Goal: Navigation & Orientation: Find specific page/section

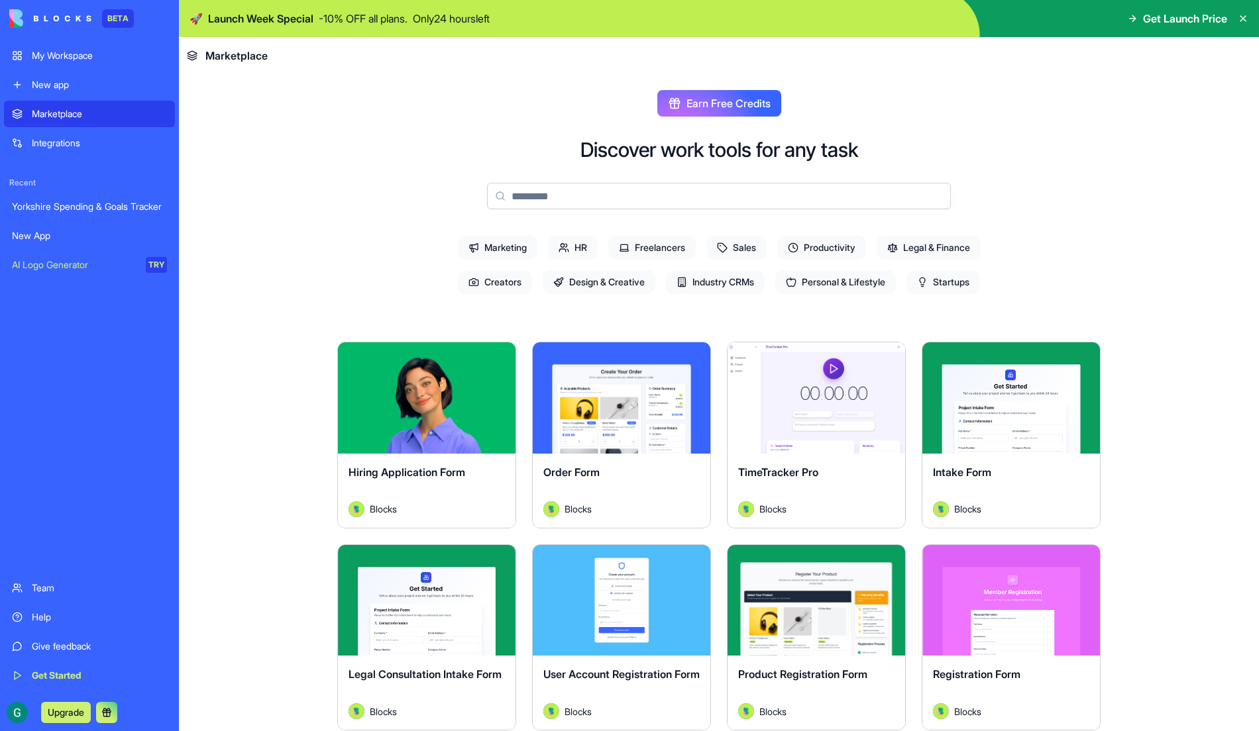
click at [101, 148] on div "Integrations" at bounding box center [99, 142] width 135 height 13
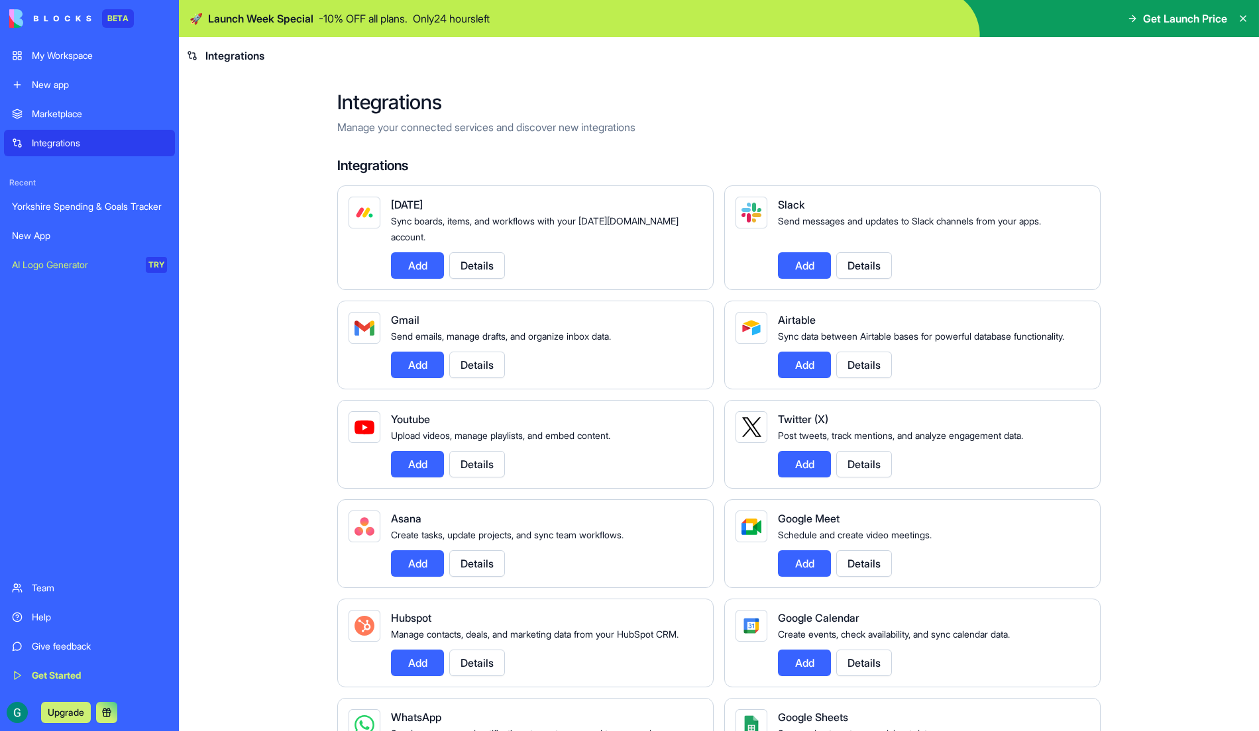
click at [81, 93] on link "New app" at bounding box center [89, 85] width 171 height 27
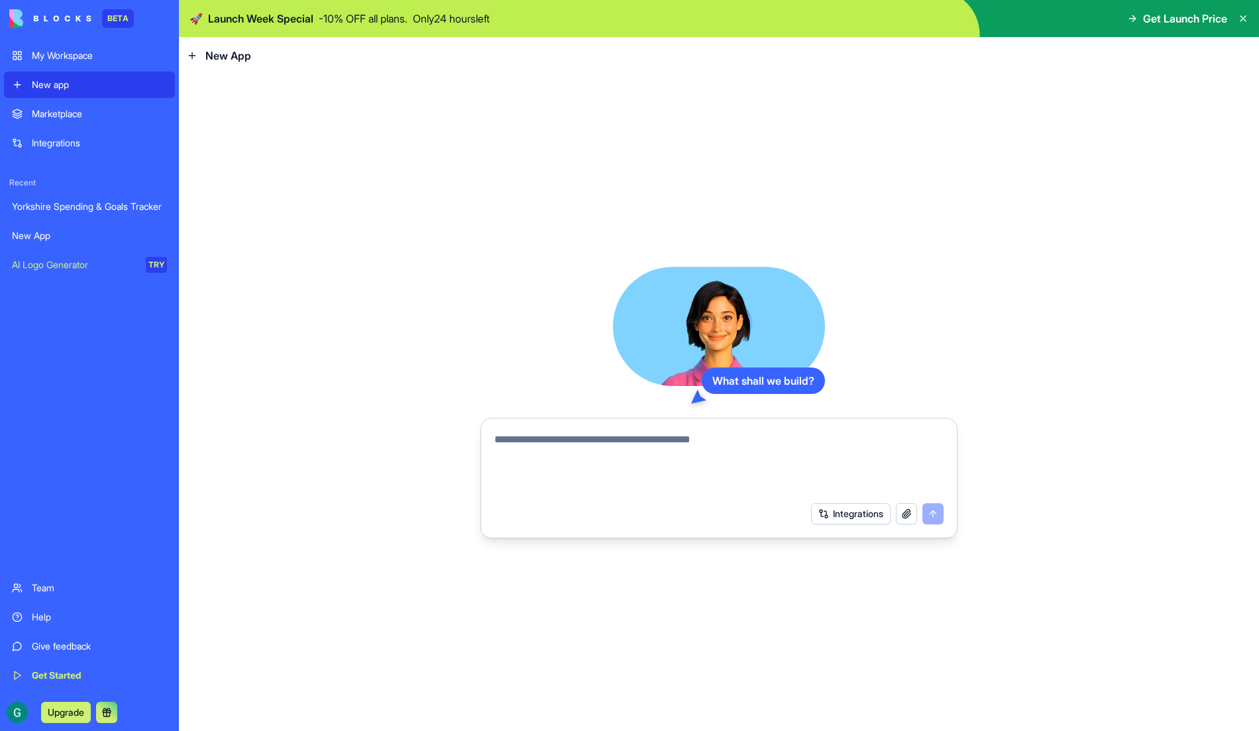
click at [568, 464] on textarea at bounding box center [718, 464] width 449 height 64
click at [78, 212] on div "Yorkshire Spending & Goals Tracker" at bounding box center [89, 206] width 155 height 13
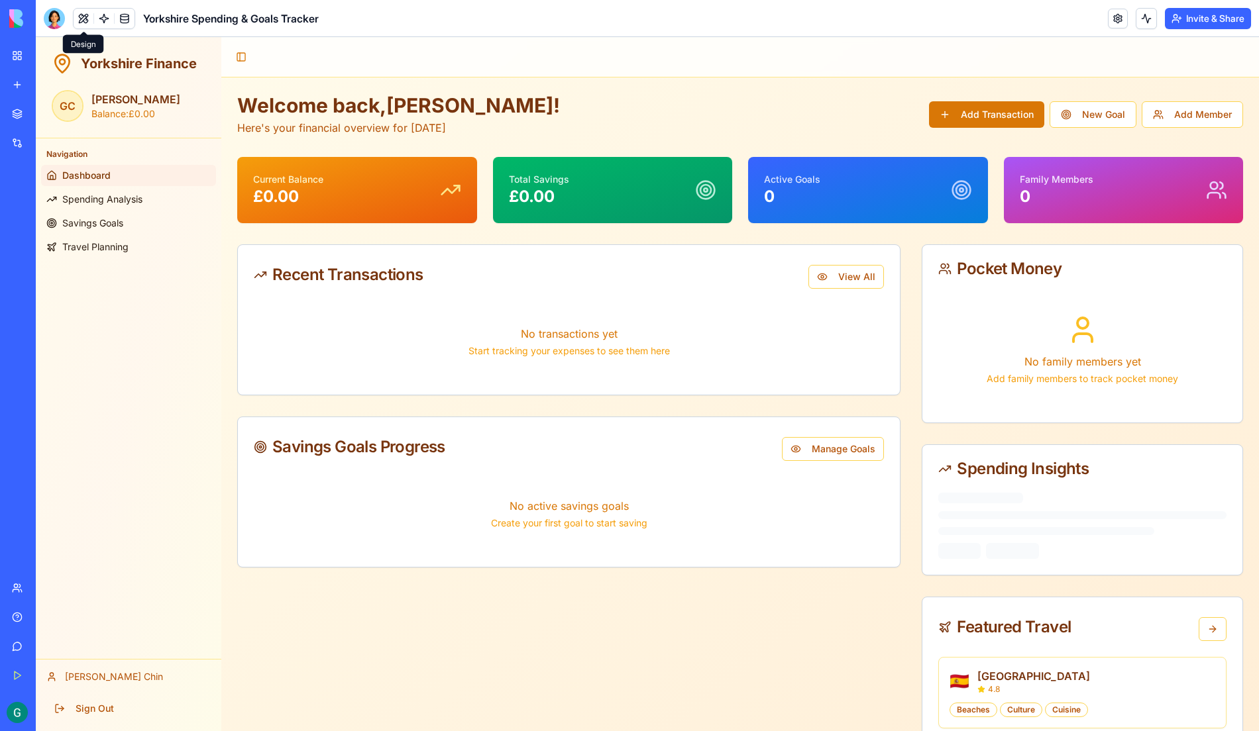
click at [83, 24] on button at bounding box center [84, 19] width 20 height 20
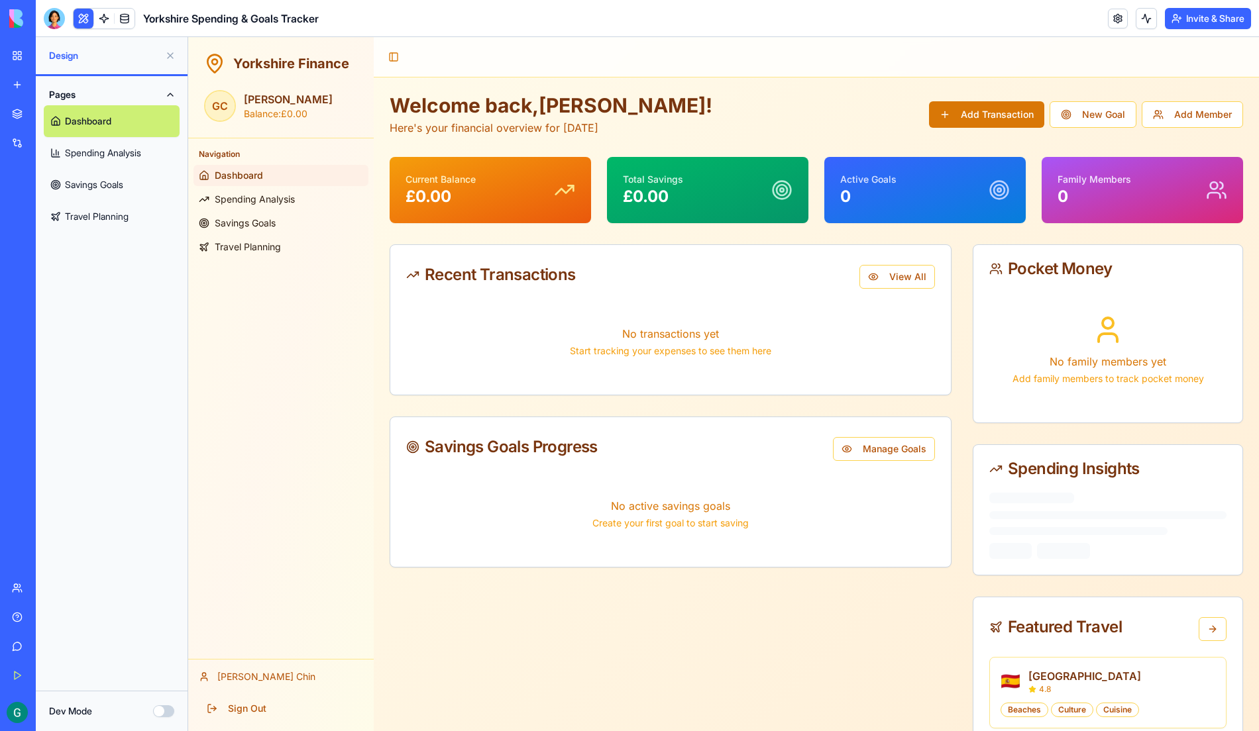
click at [97, 154] on link "Spending Analysis" at bounding box center [112, 153] width 136 height 32
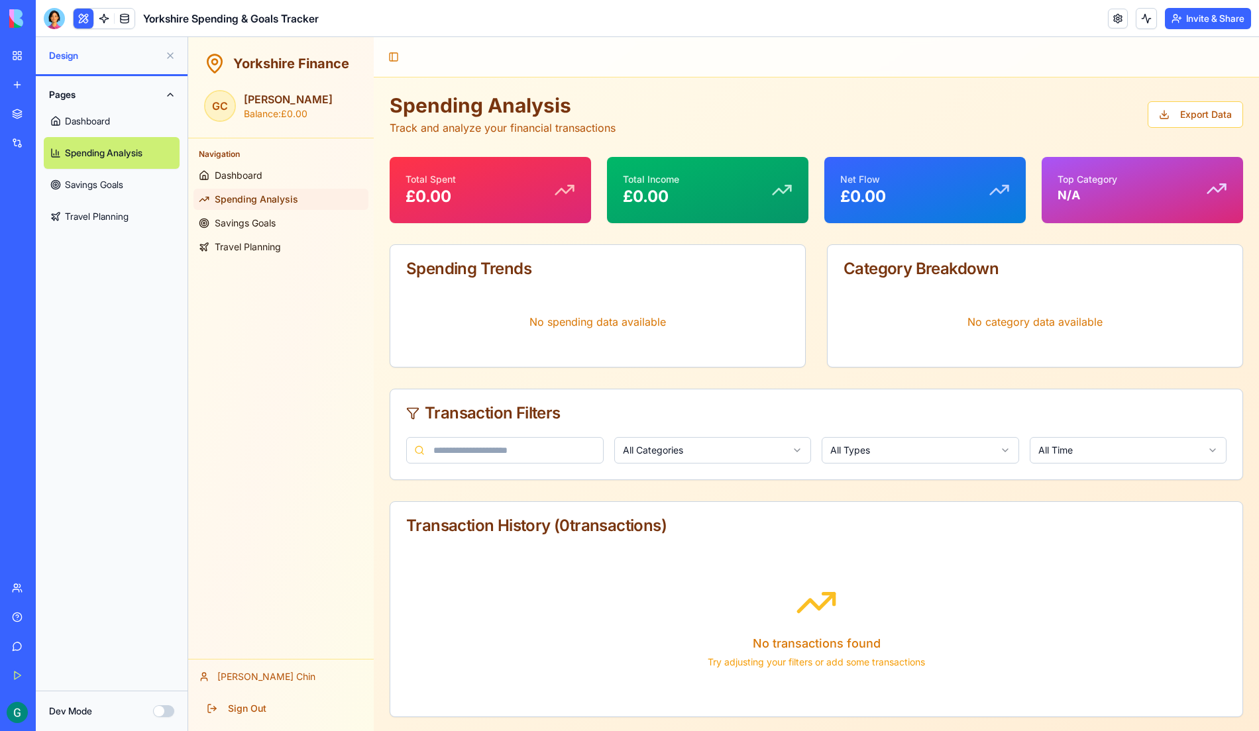
click at [91, 191] on link "Savings Goals" at bounding box center [112, 185] width 136 height 32
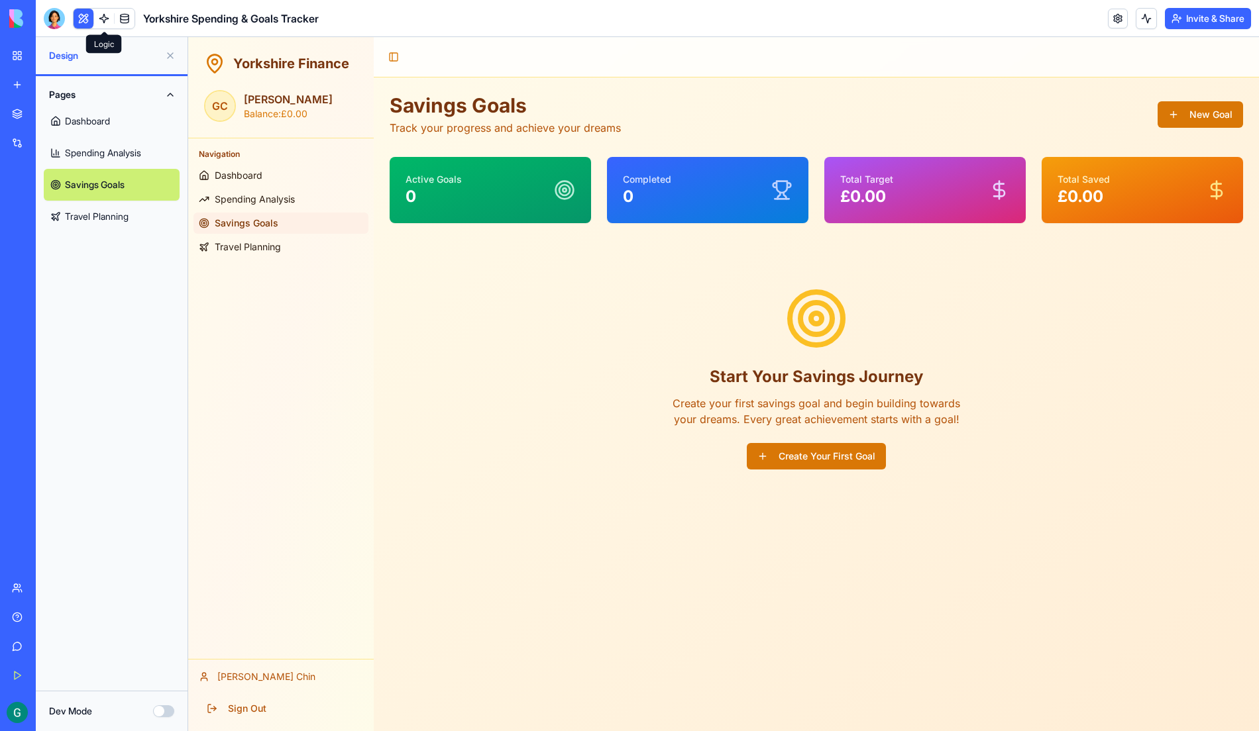
click at [107, 17] on link at bounding box center [104, 19] width 20 height 20
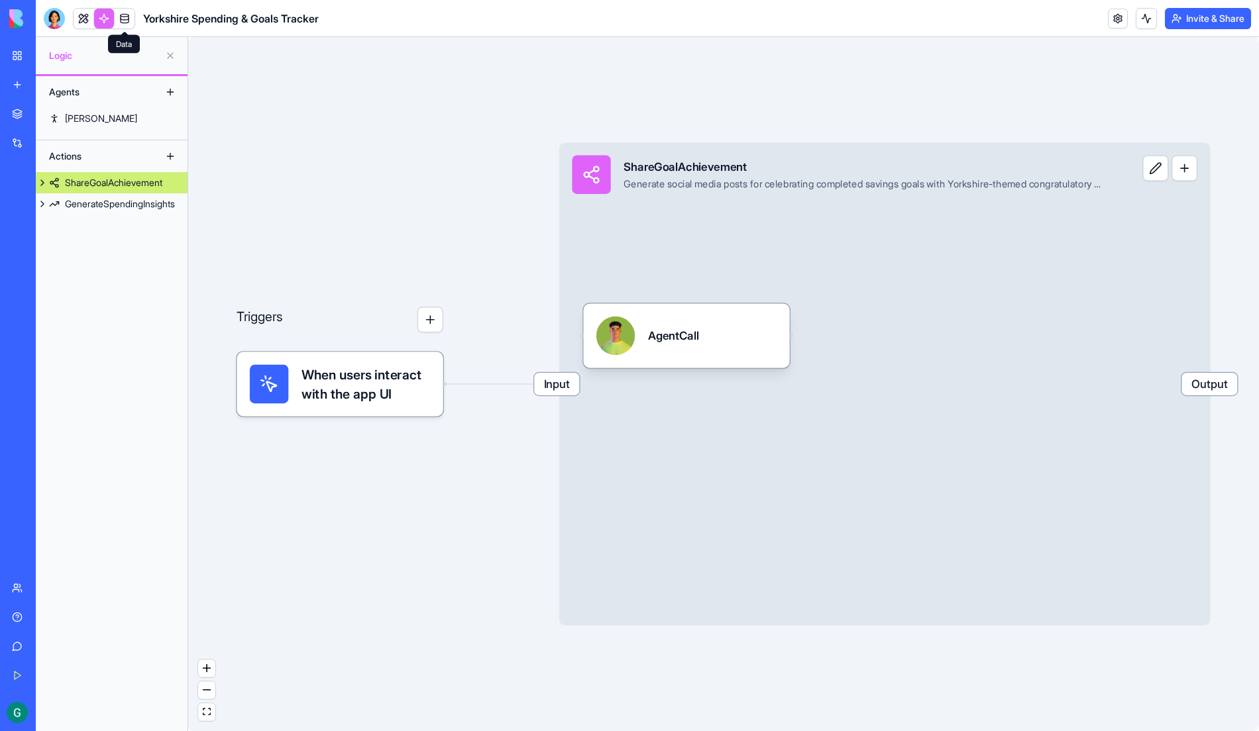
click at [126, 13] on link at bounding box center [125, 19] width 20 height 20
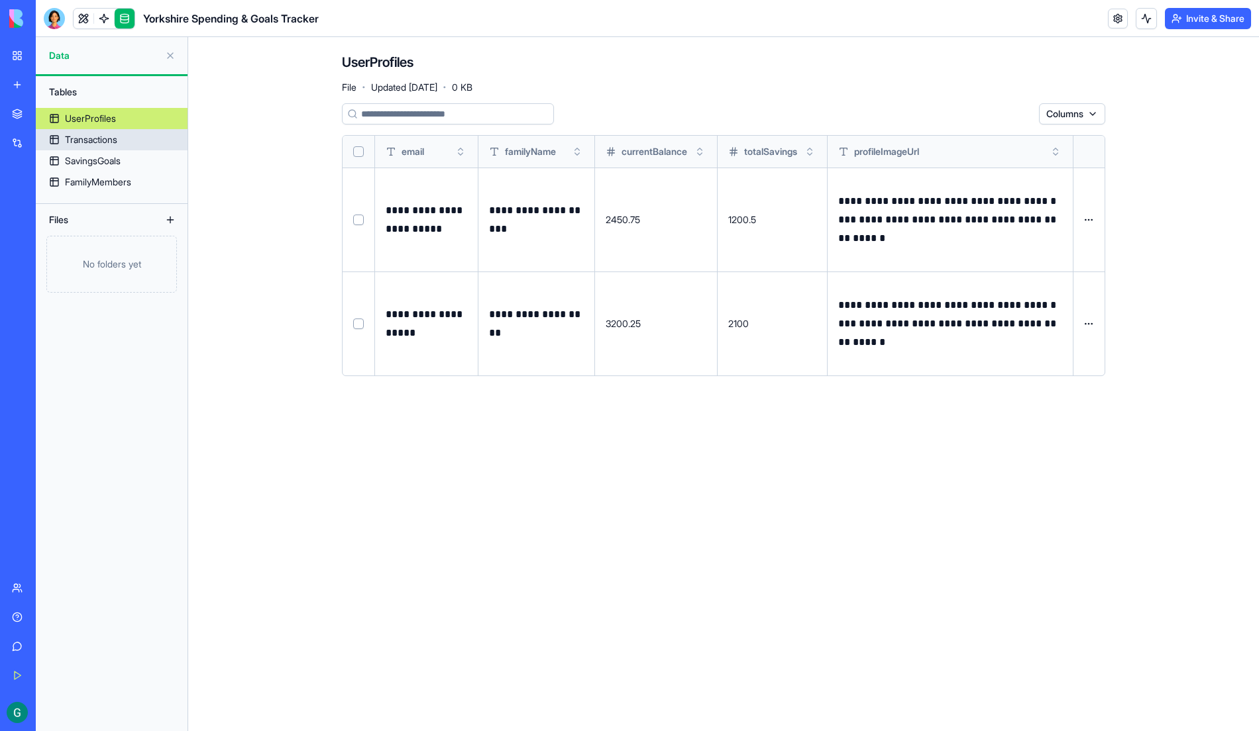
click at [102, 142] on div "Transactions" at bounding box center [91, 139] width 52 height 13
click at [99, 162] on div "SavingsGoals" at bounding box center [93, 160] width 56 height 13
click at [97, 191] on link "FamilyMembers" at bounding box center [112, 182] width 152 height 21
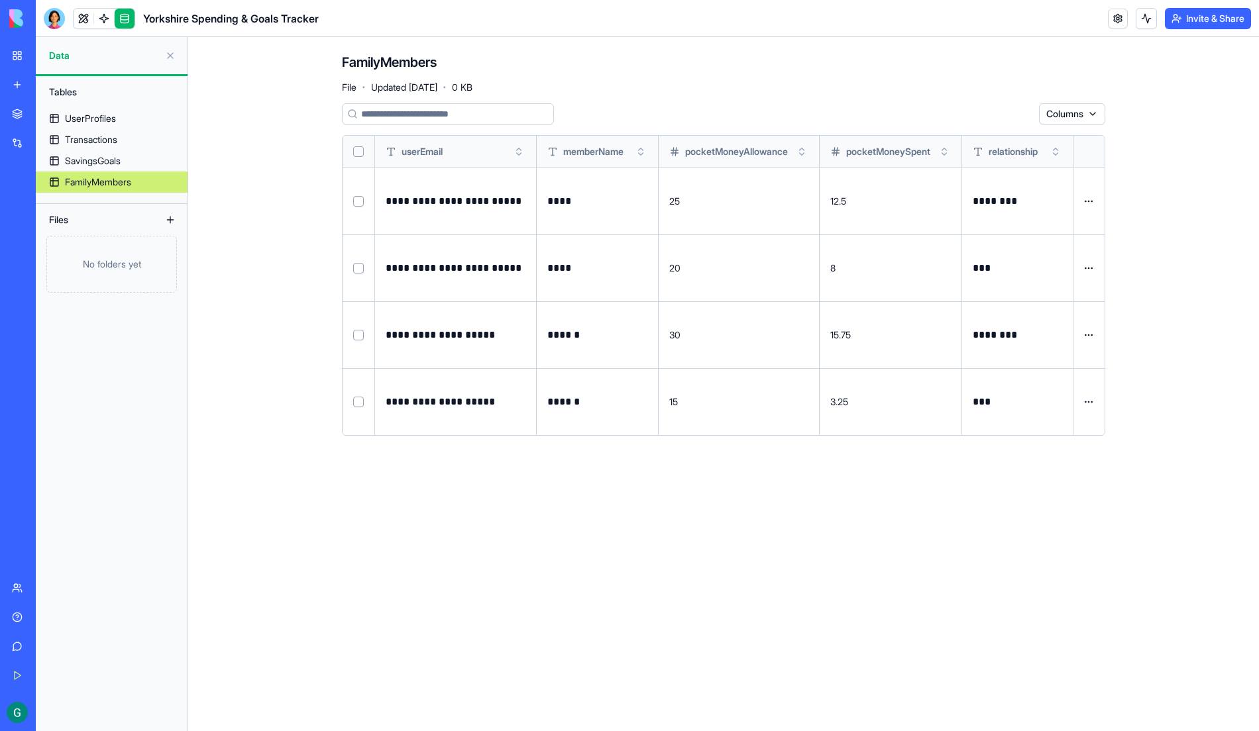
click at [123, 23] on link at bounding box center [125, 19] width 20 height 20
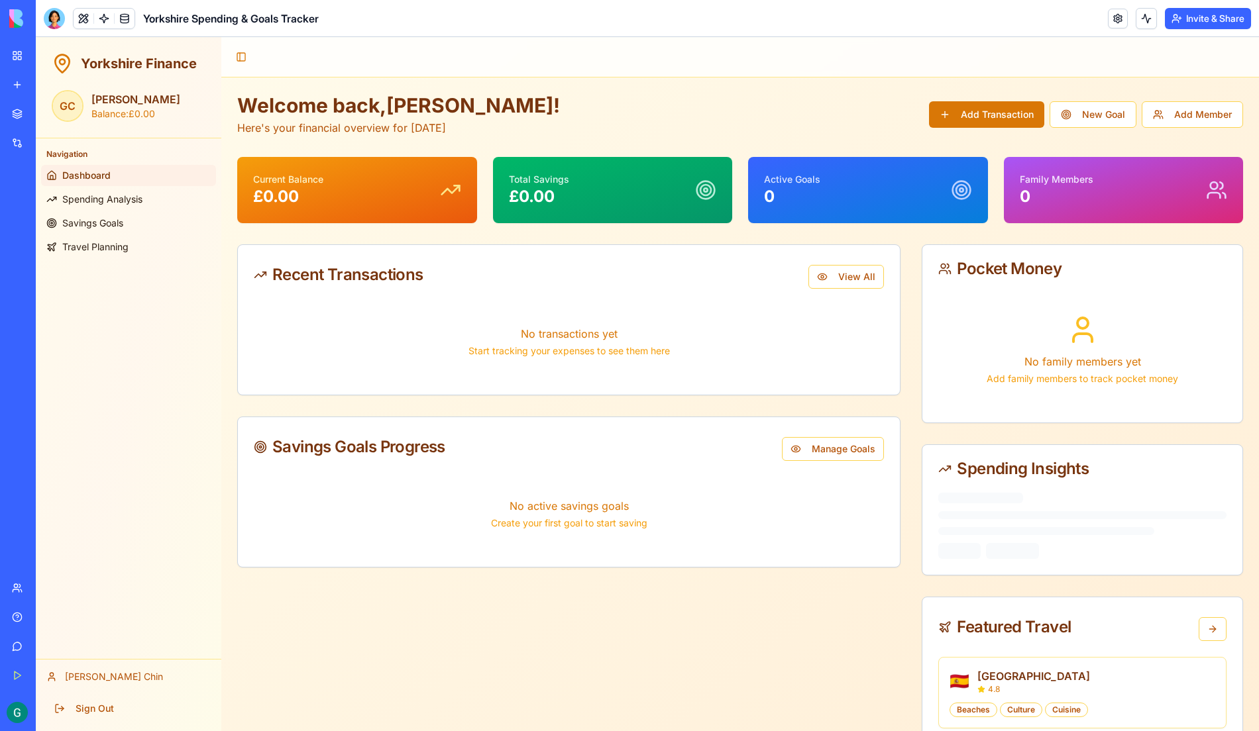
click at [49, 119] on div "Marketplace" at bounding box center [40, 113] width 17 height 13
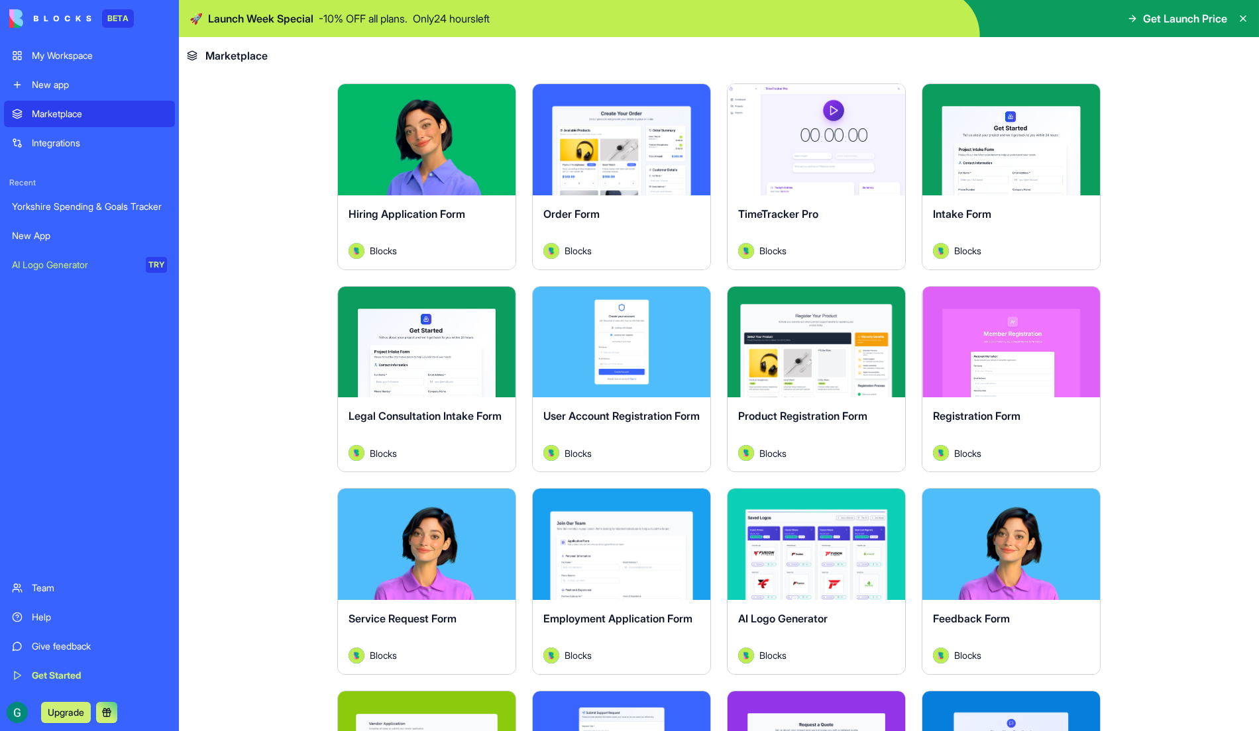
scroll to position [263, 0]
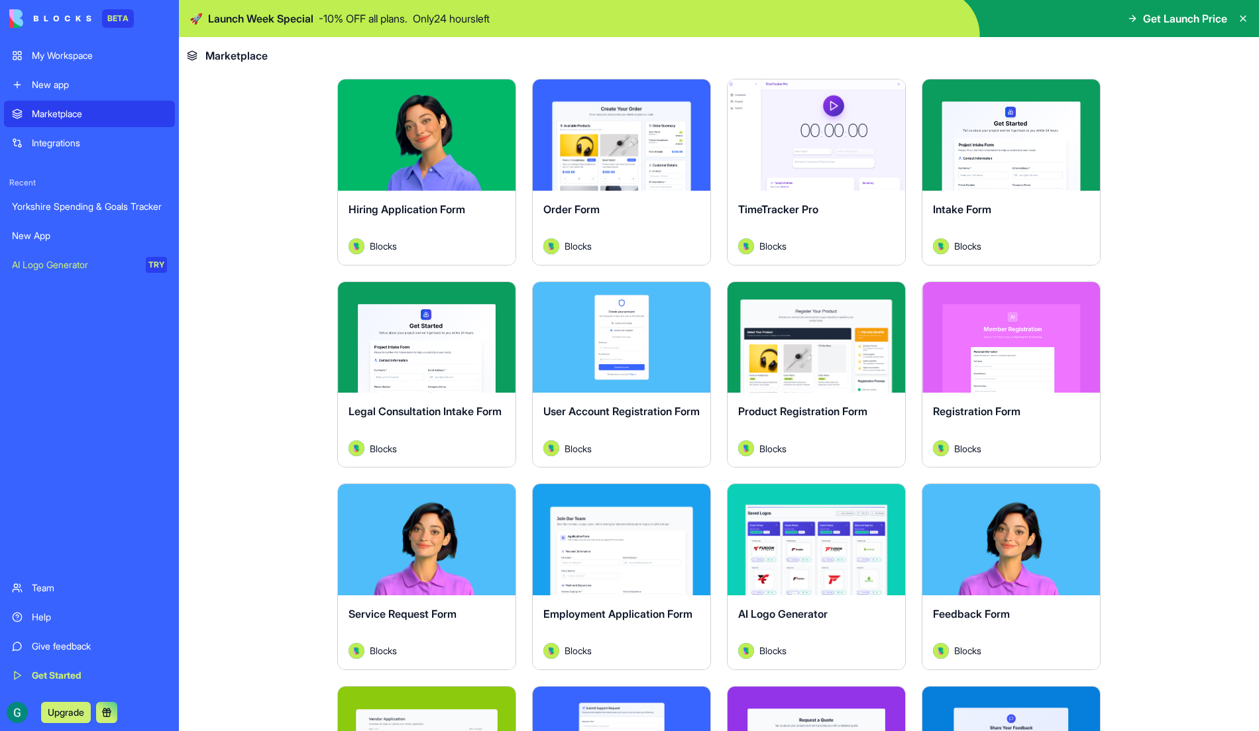
click at [115, 143] on div "Integrations" at bounding box center [99, 142] width 135 height 13
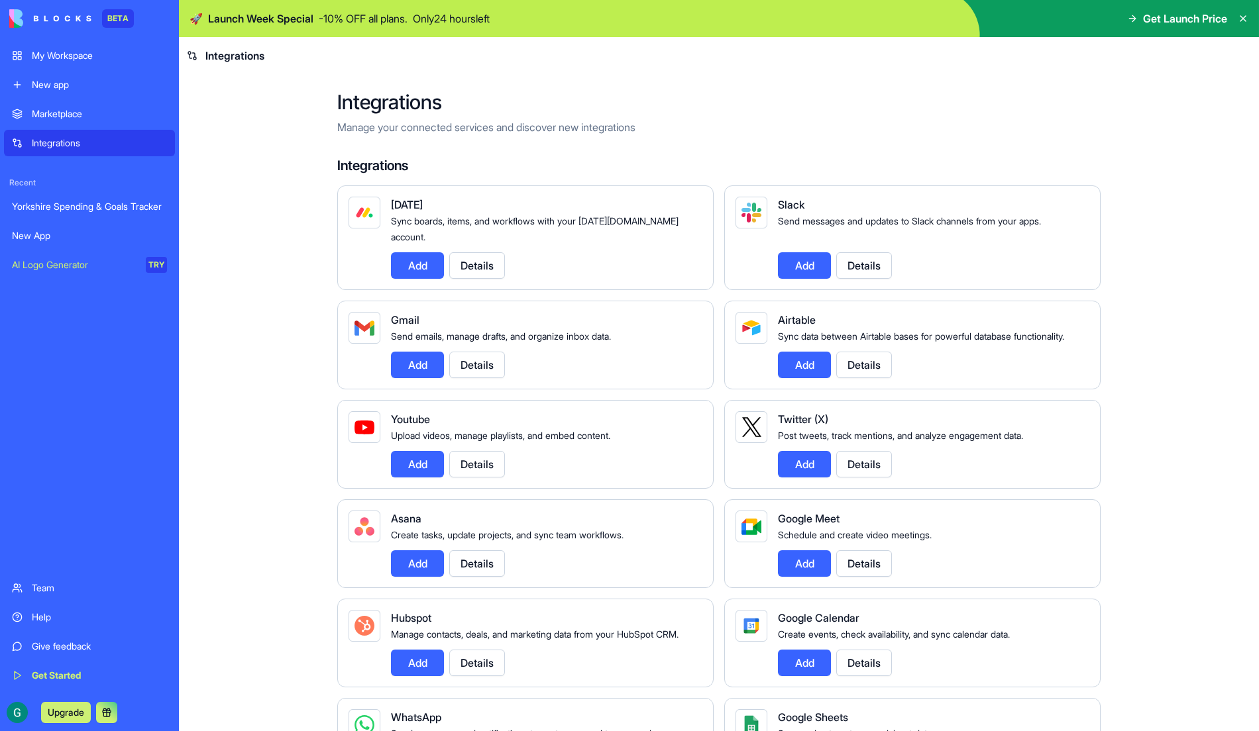
click at [72, 206] on div "Yorkshire Spending & Goals Tracker" at bounding box center [89, 206] width 155 height 13
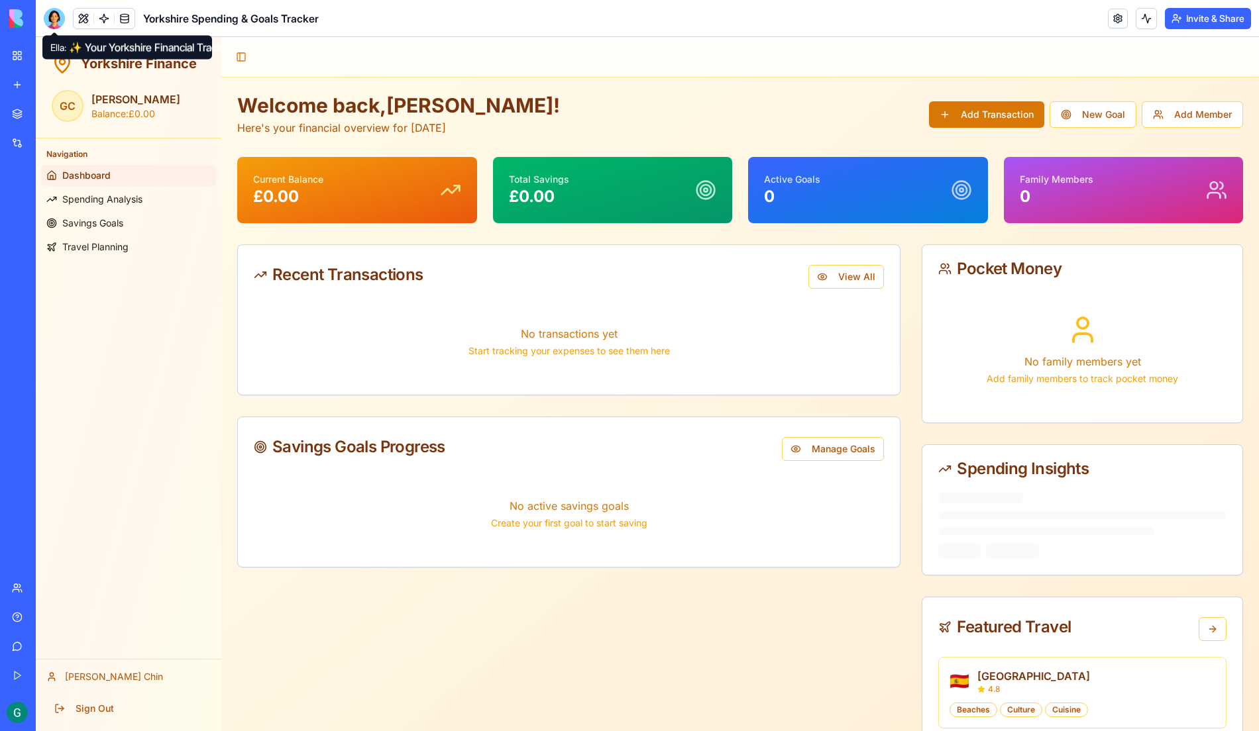
click at [58, 13] on div at bounding box center [54, 18] width 21 height 21
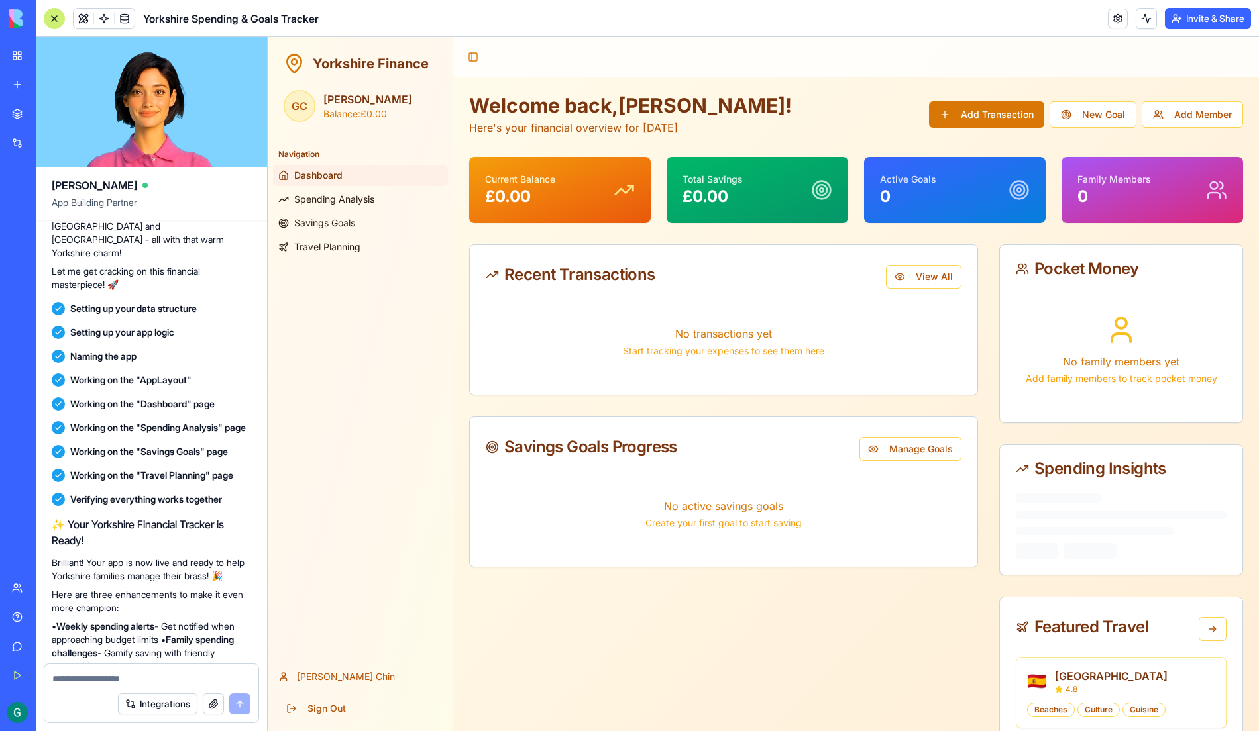
scroll to position [816, 0]
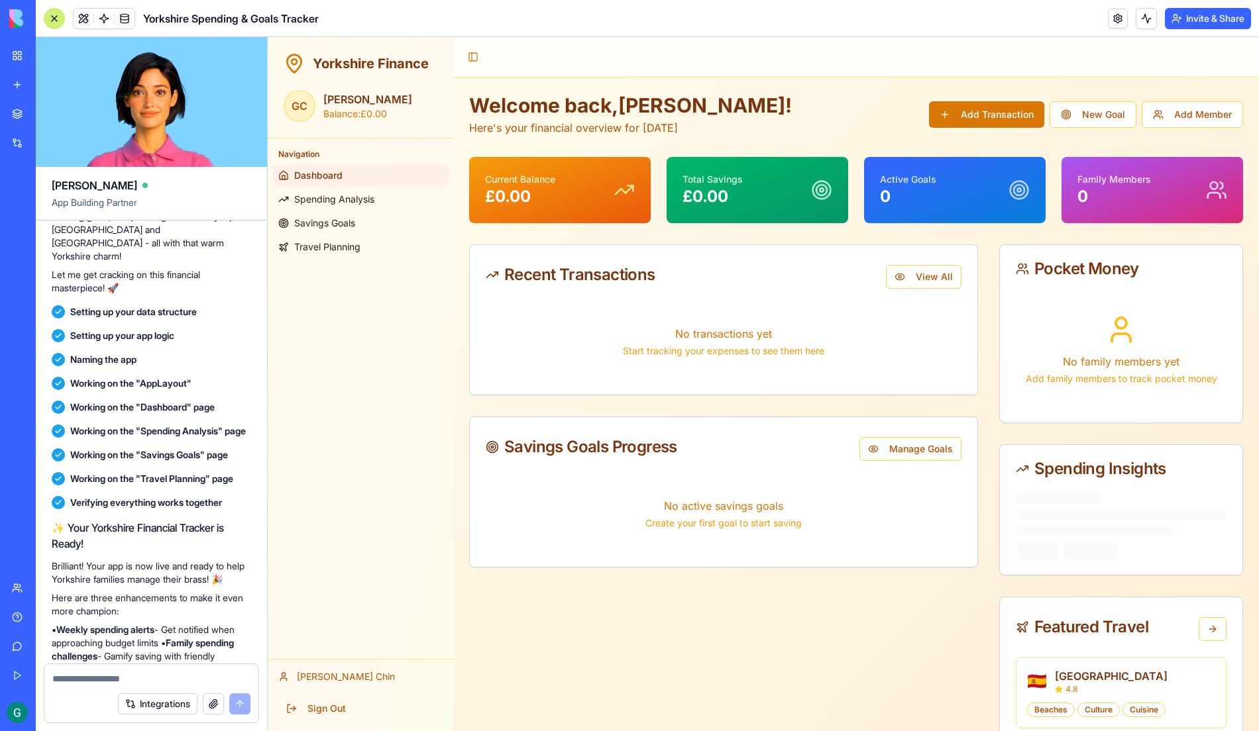
click at [49, 49] on div "My Workspace" at bounding box center [40, 55] width 17 height 13
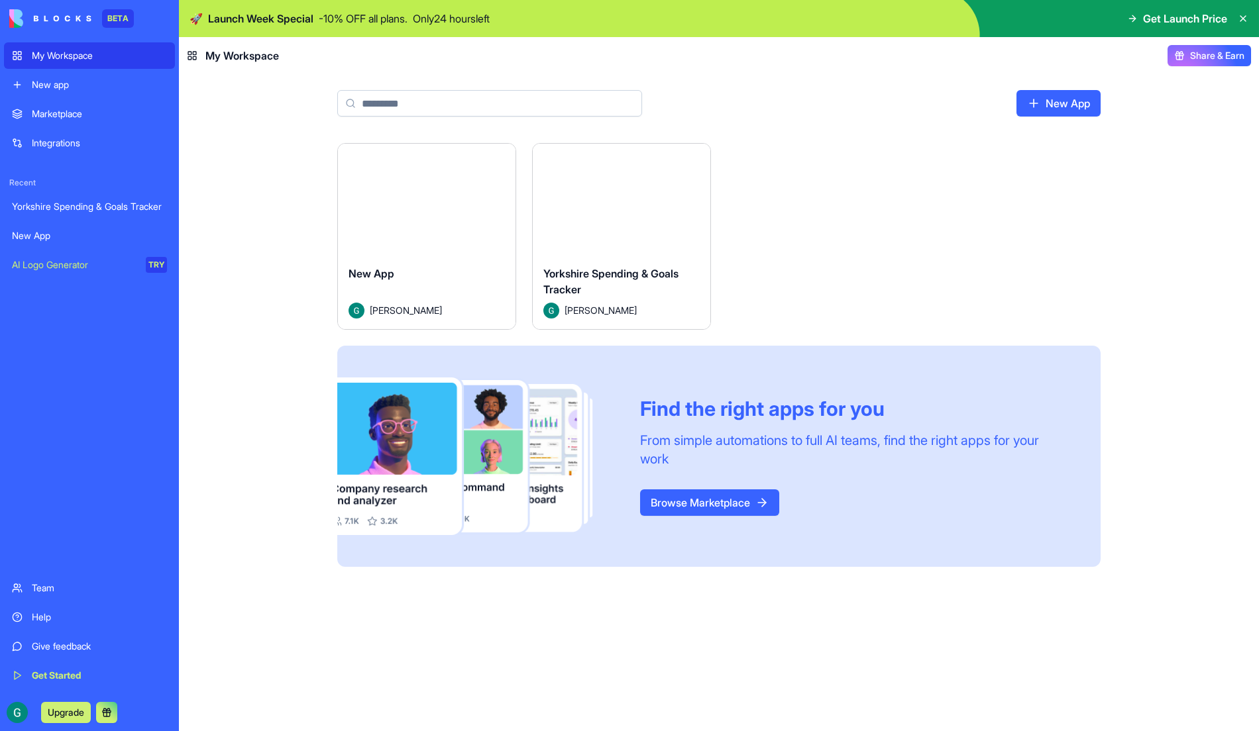
click at [307, 386] on div "Launch New App [PERSON_NAME] Launch Yorkshire Spending & Goals Tracker [PERSON_…" at bounding box center [719, 363] width 848 height 440
click at [295, 387] on div "Launch New App [PERSON_NAME] Launch Yorkshire Spending & Goals Tracker [PERSON_…" at bounding box center [719, 363] width 848 height 440
